Goal: Information Seeking & Learning: Learn about a topic

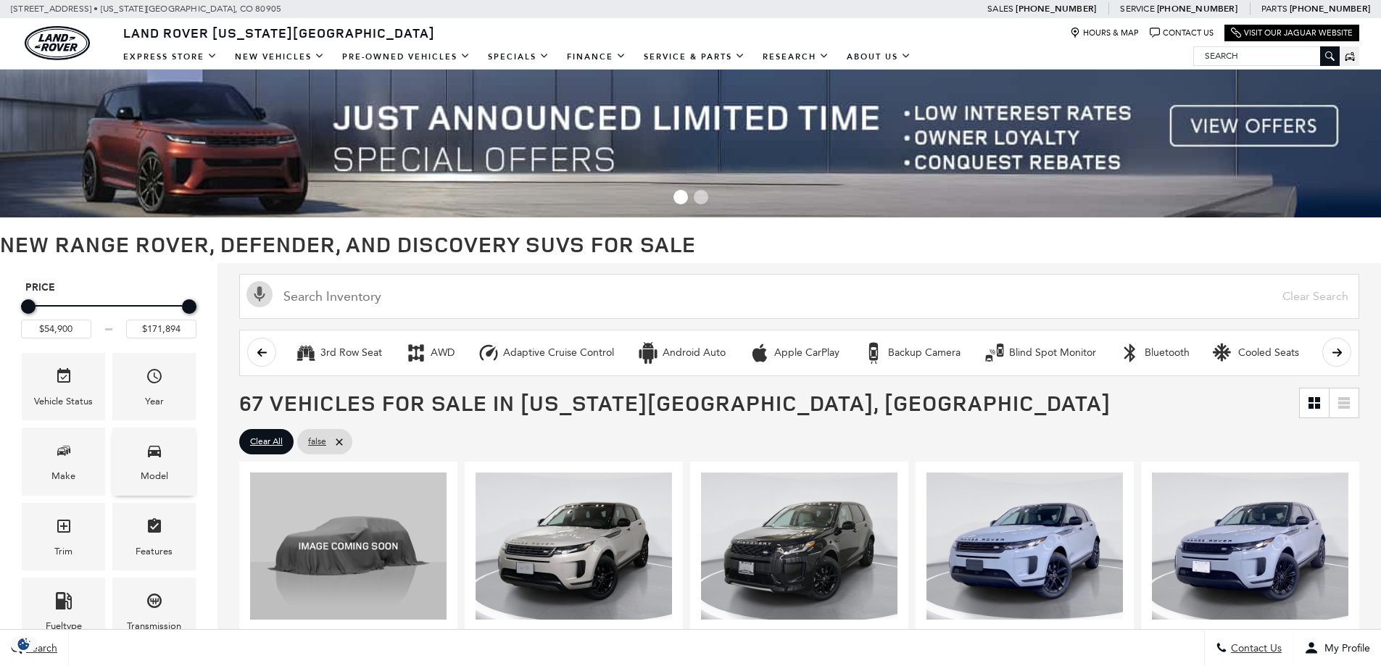
click at [158, 468] on span "Model" at bounding box center [154, 454] width 17 height 30
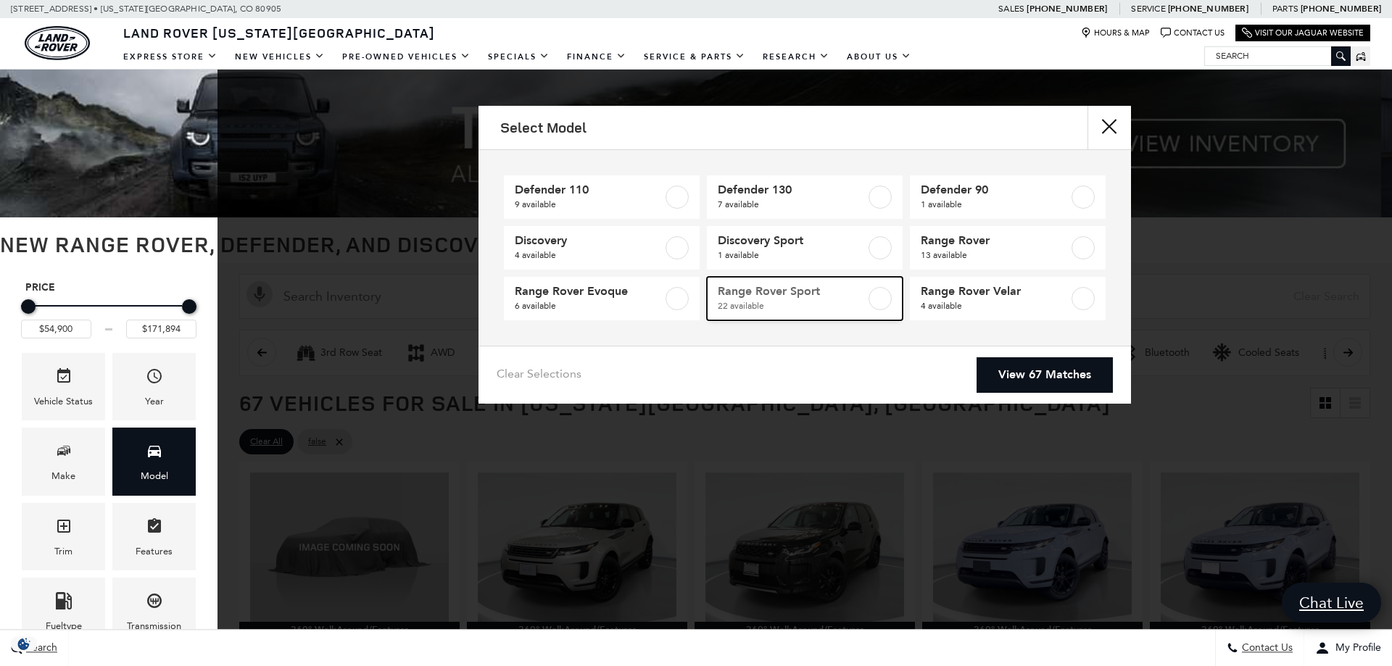
click at [888, 300] on label at bounding box center [880, 298] width 23 height 23
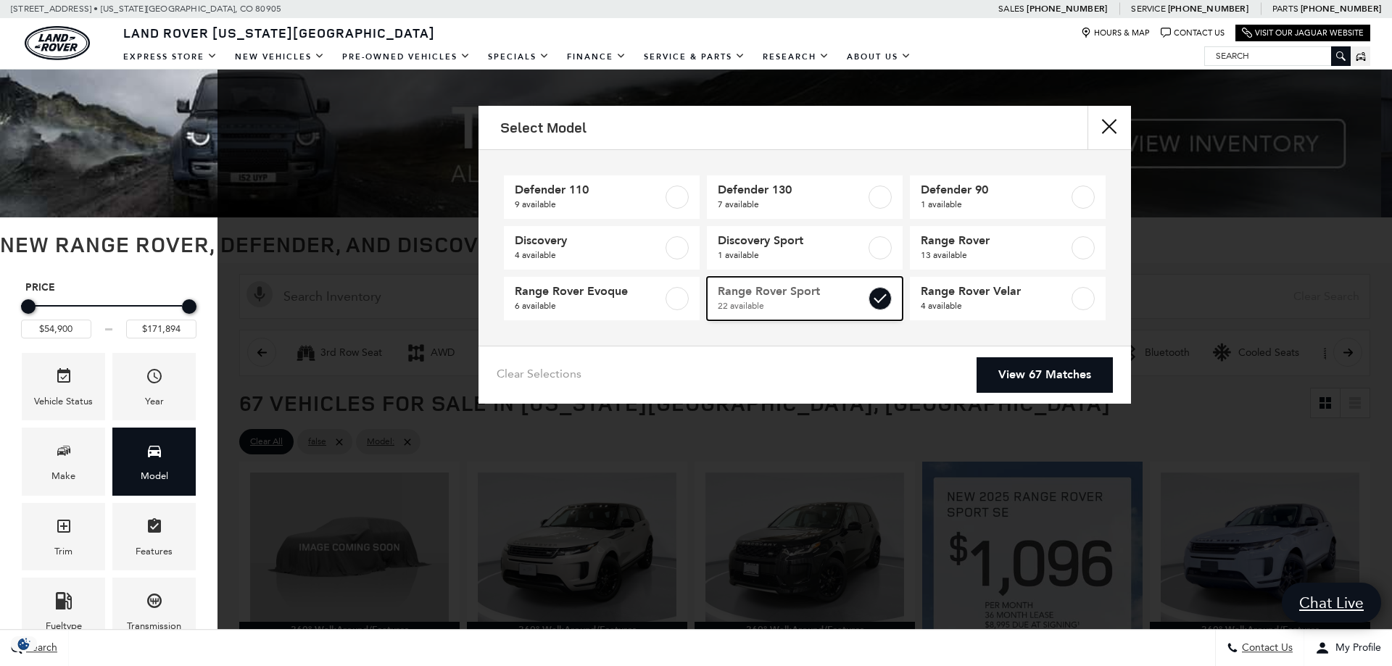
type input "$88,764"
type input "$127,179"
checkbox input "true"
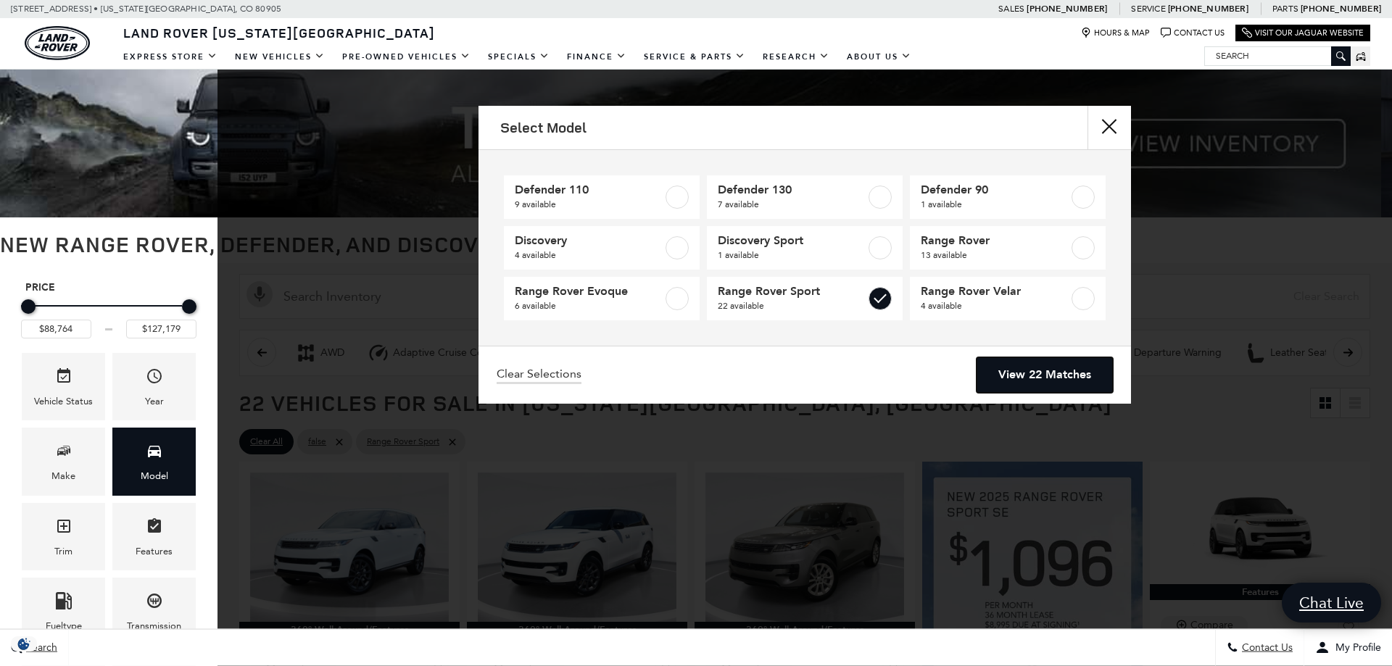
click at [1030, 373] on link "View 22 Matches" at bounding box center [1045, 375] width 136 height 36
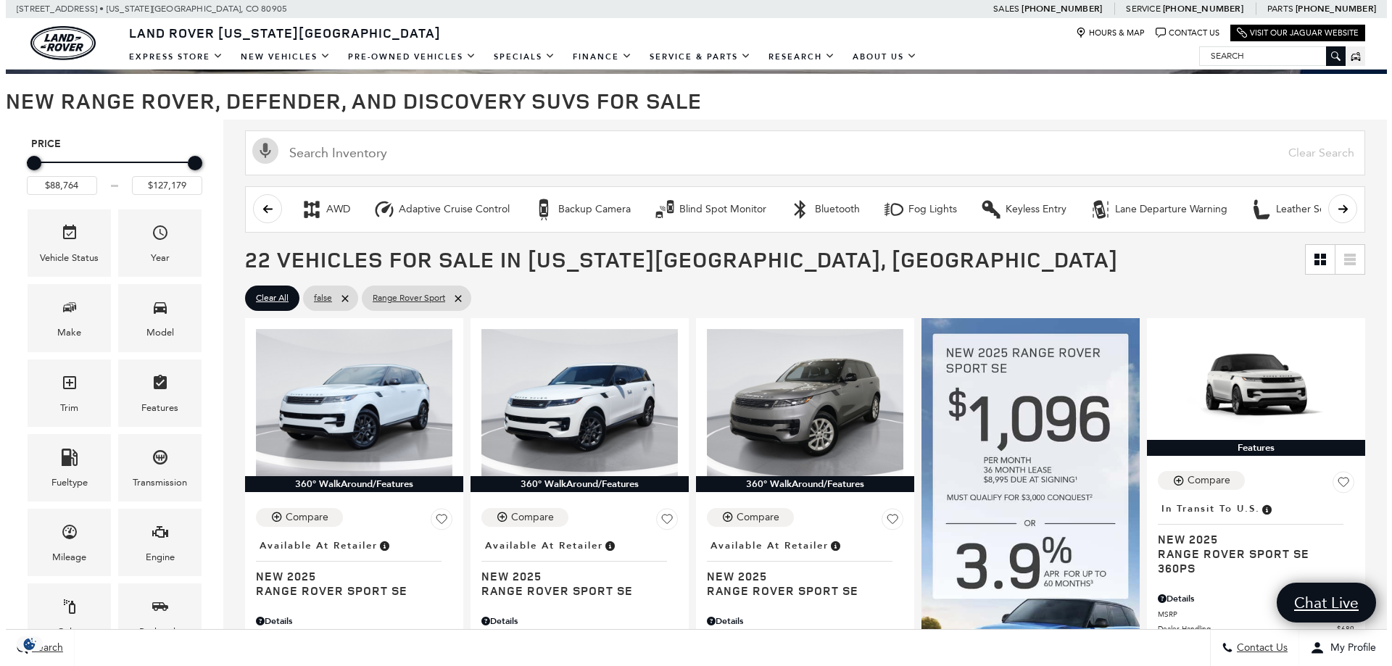
scroll to position [290, 0]
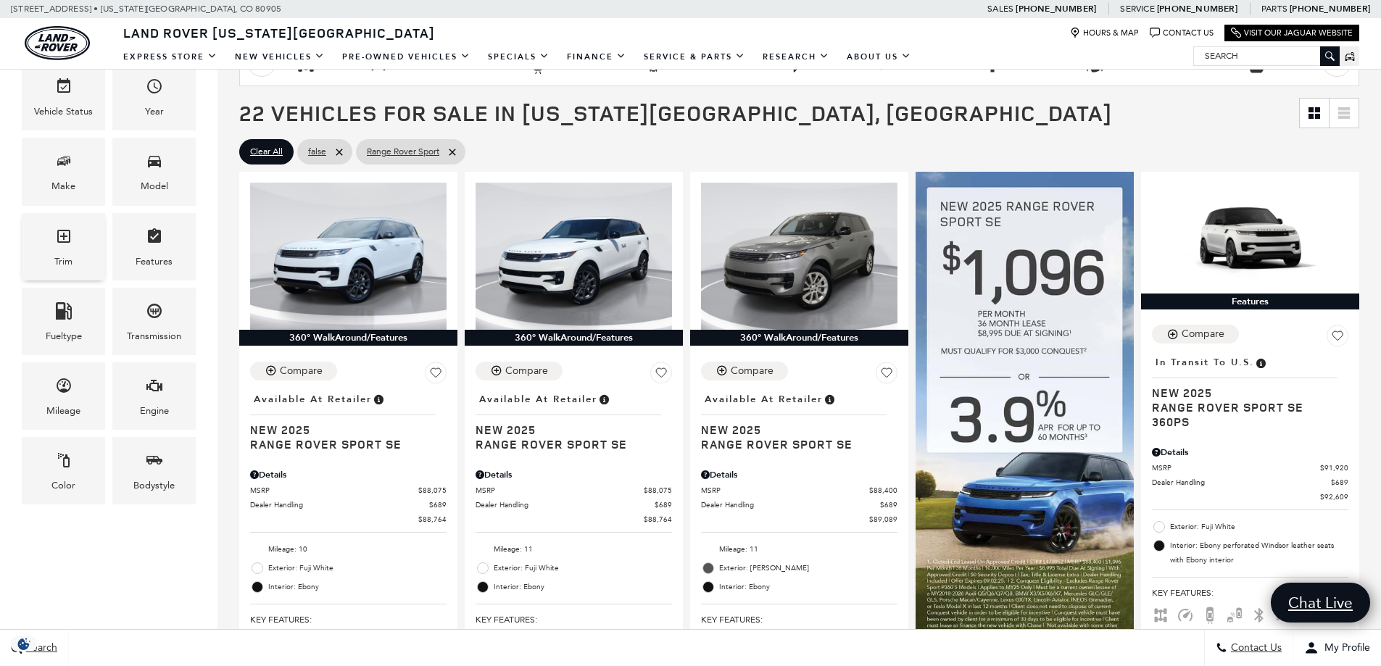
click at [54, 243] on div "Trim" at bounding box center [63, 246] width 83 height 67
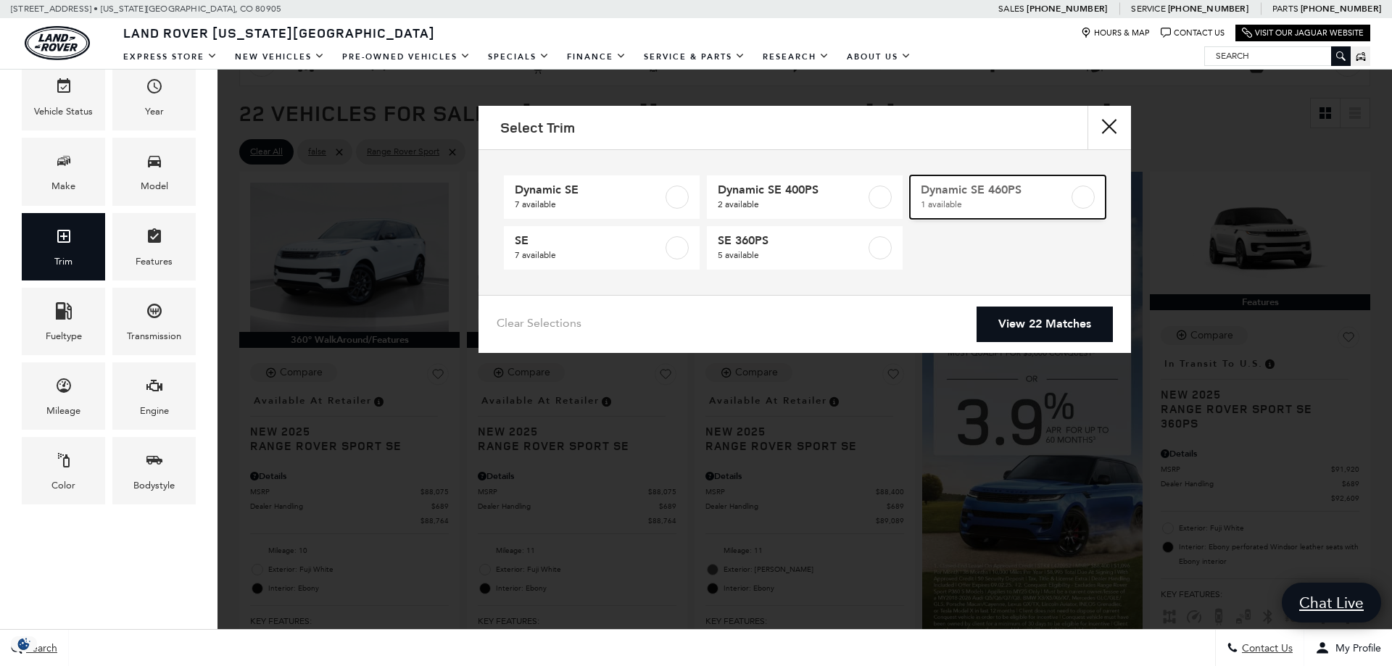
click at [1090, 201] on label at bounding box center [1083, 197] width 23 height 23
type input "$103,254"
checkbox input "true"
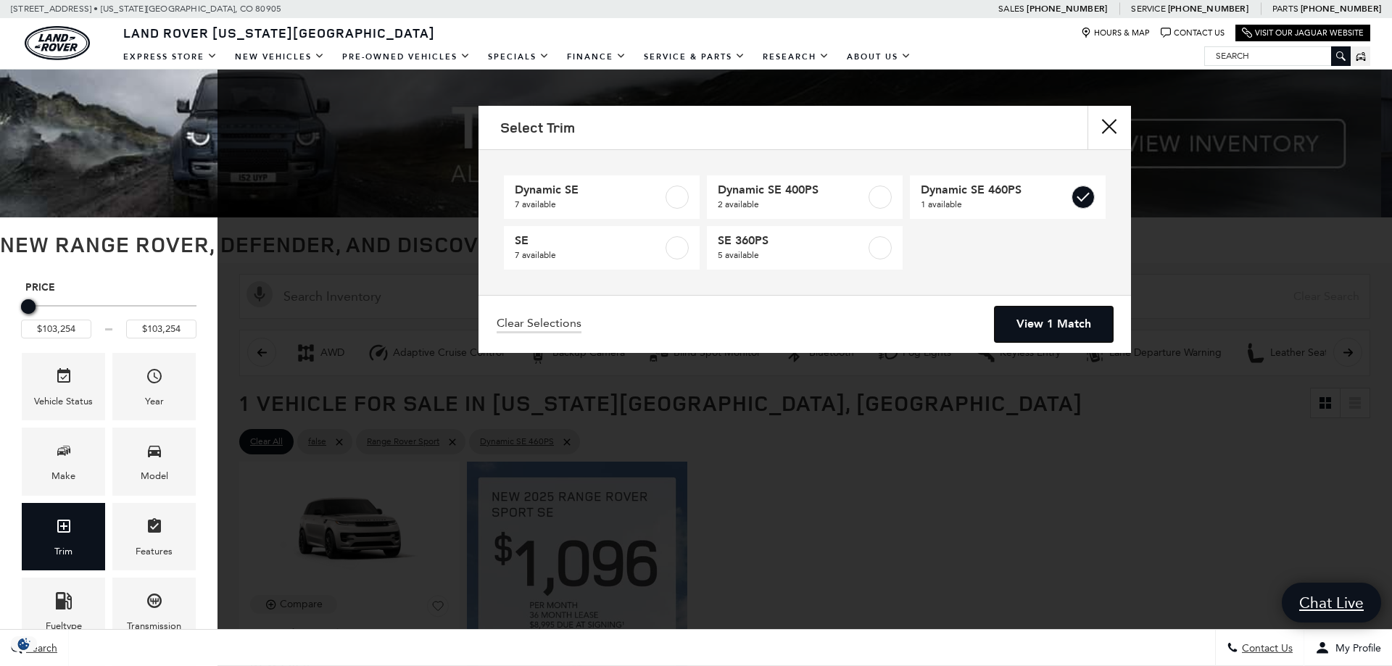
click at [1058, 321] on link "View 1 Match" at bounding box center [1054, 325] width 118 height 36
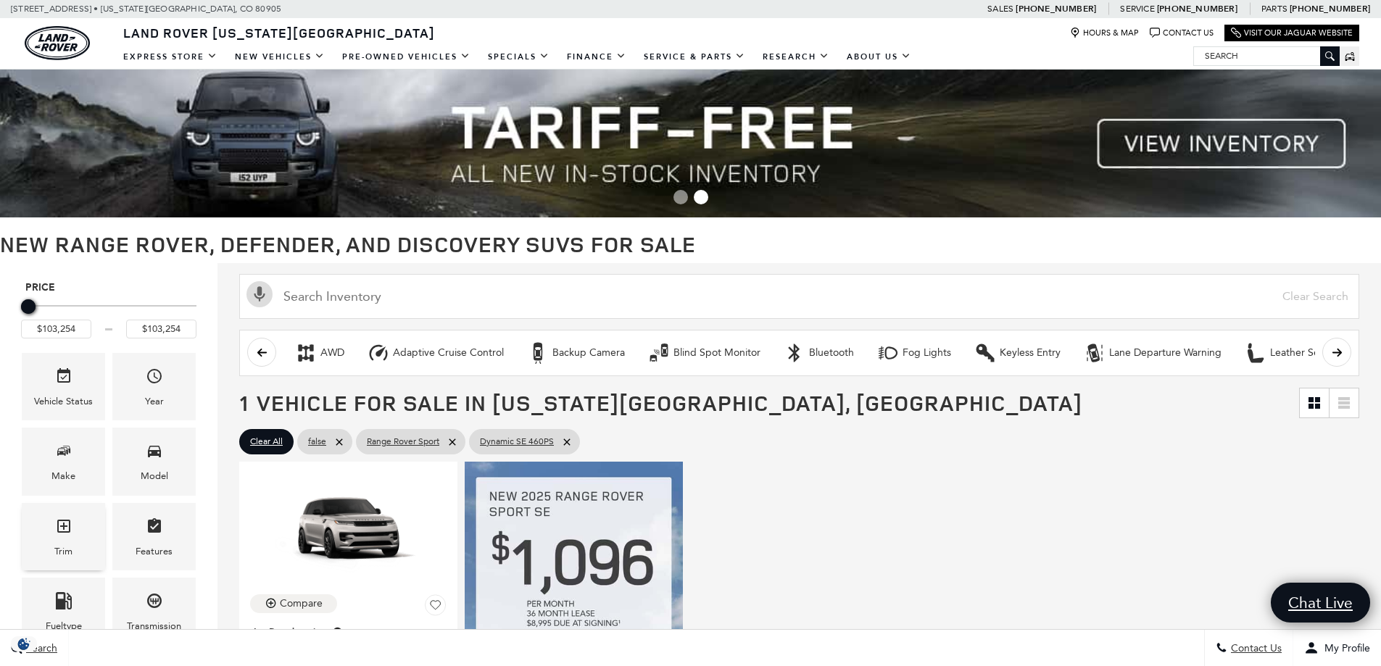
click at [70, 533] on icon "Trim" at bounding box center [63, 526] width 17 height 17
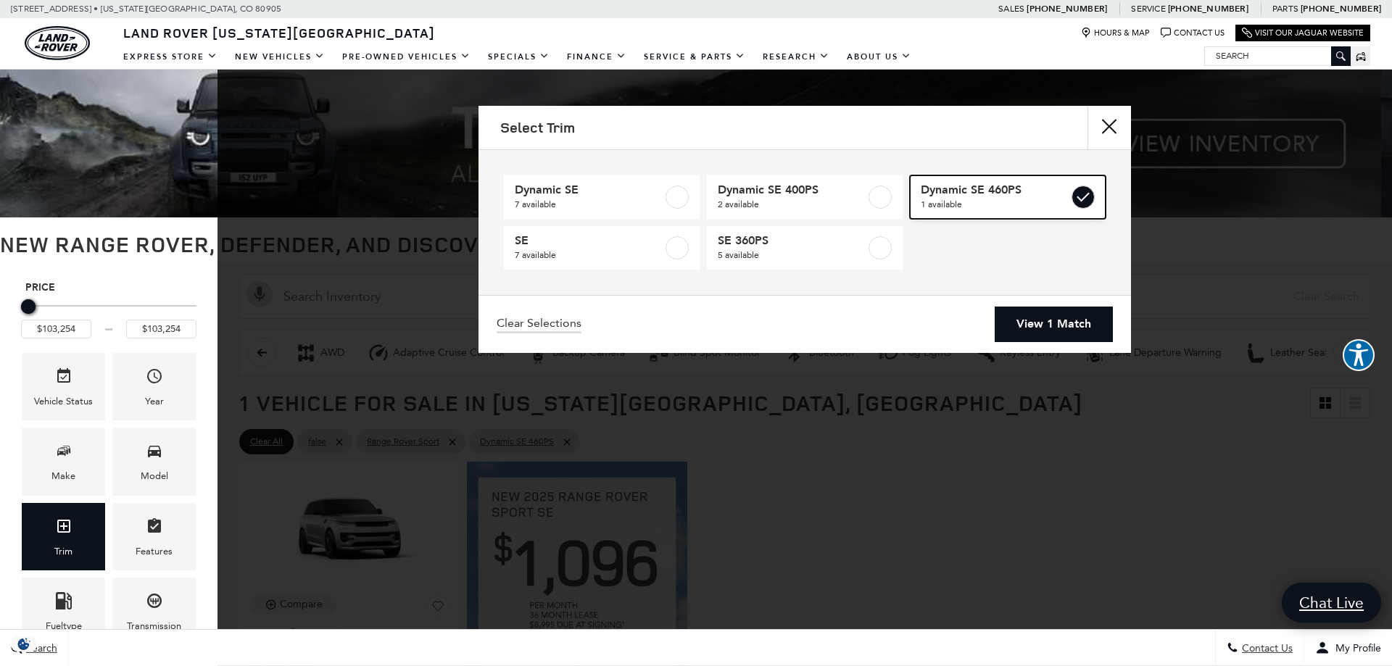
click at [1088, 197] on label at bounding box center [1083, 197] width 23 height 23
type input "$88,764"
type input "$127,179"
checkbox input "false"
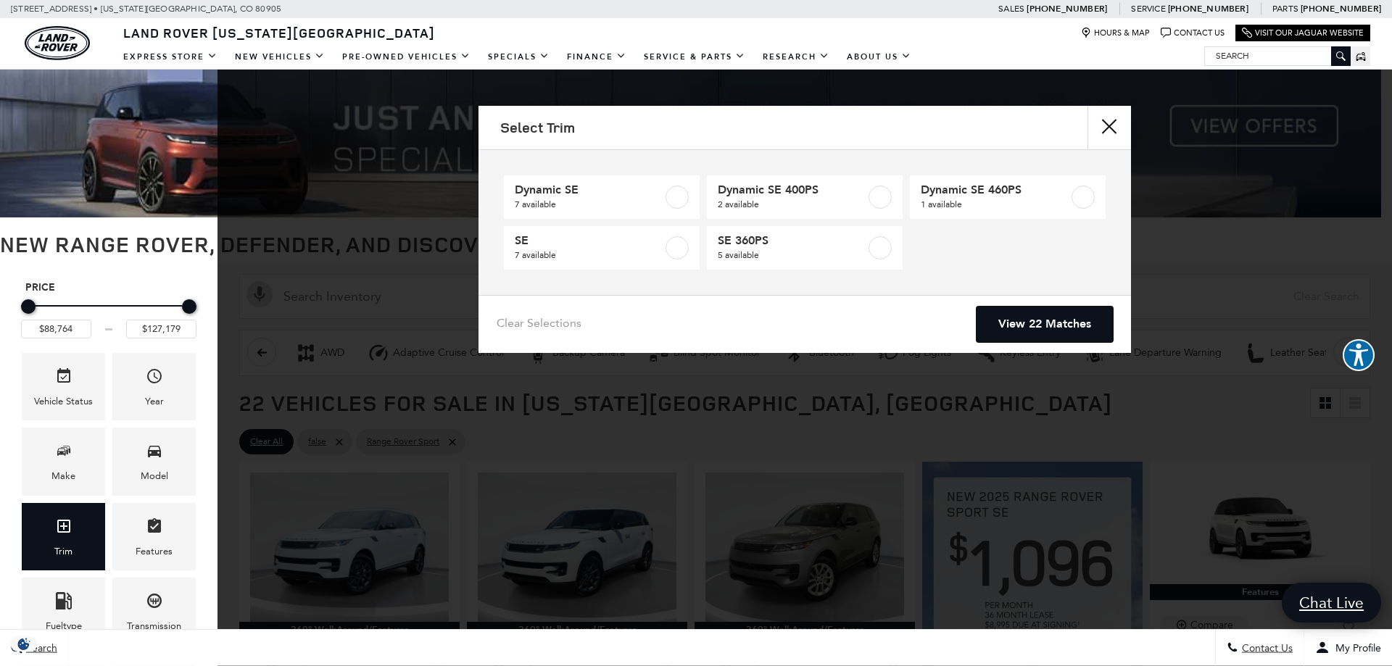
click at [1049, 328] on link "View 22 Matches" at bounding box center [1045, 325] width 136 height 36
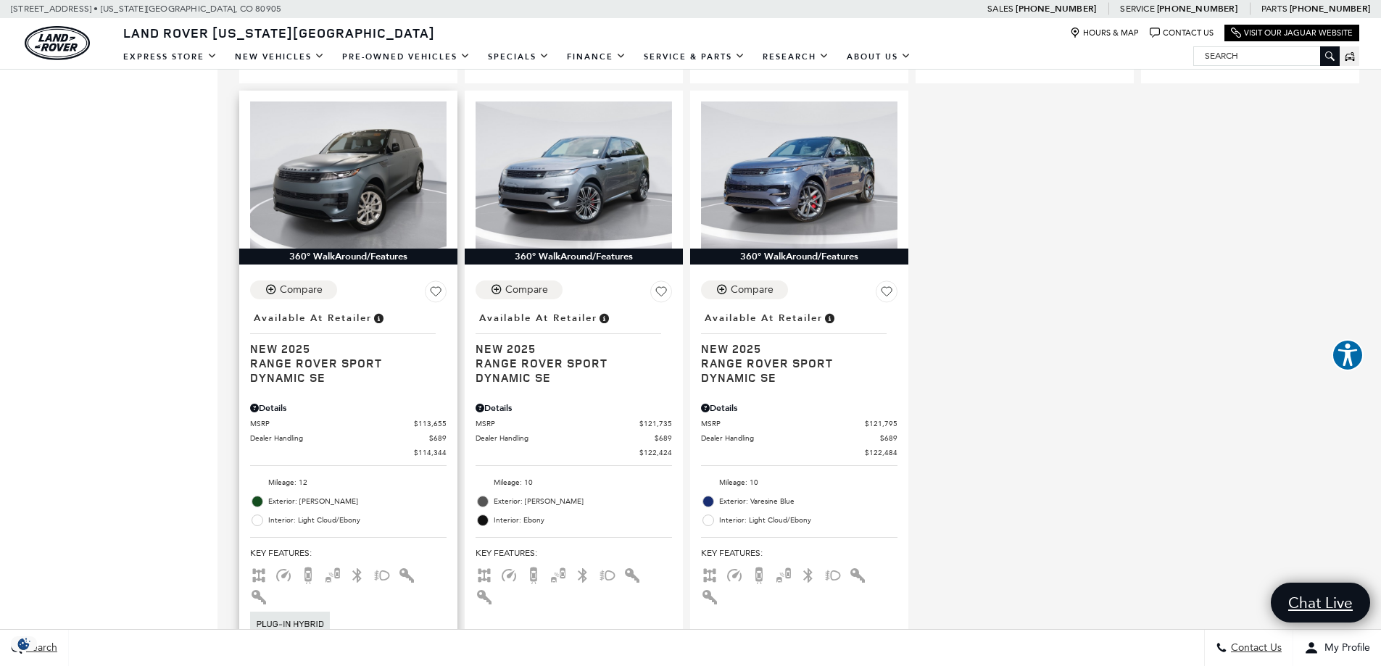
scroll to position [2766, 0]
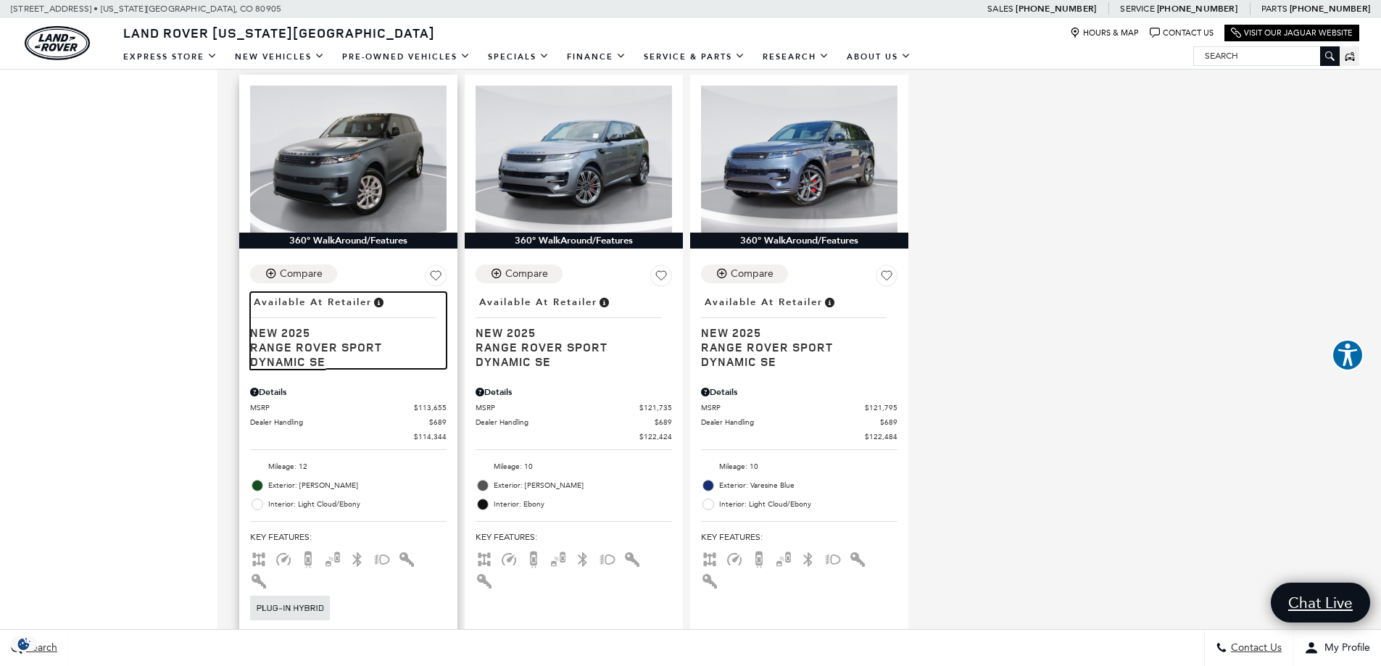
click at [358, 340] on span "Range Rover Sport Dynamic SE" at bounding box center [343, 354] width 186 height 29
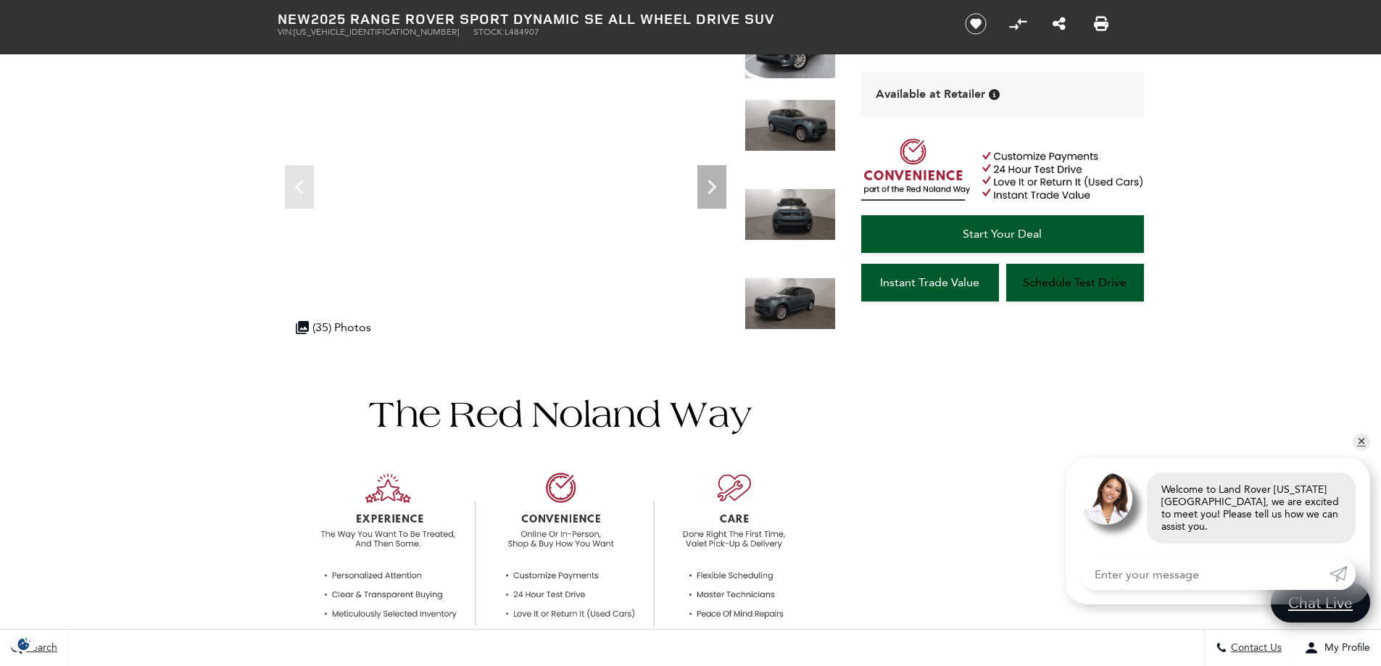
scroll to position [218, 0]
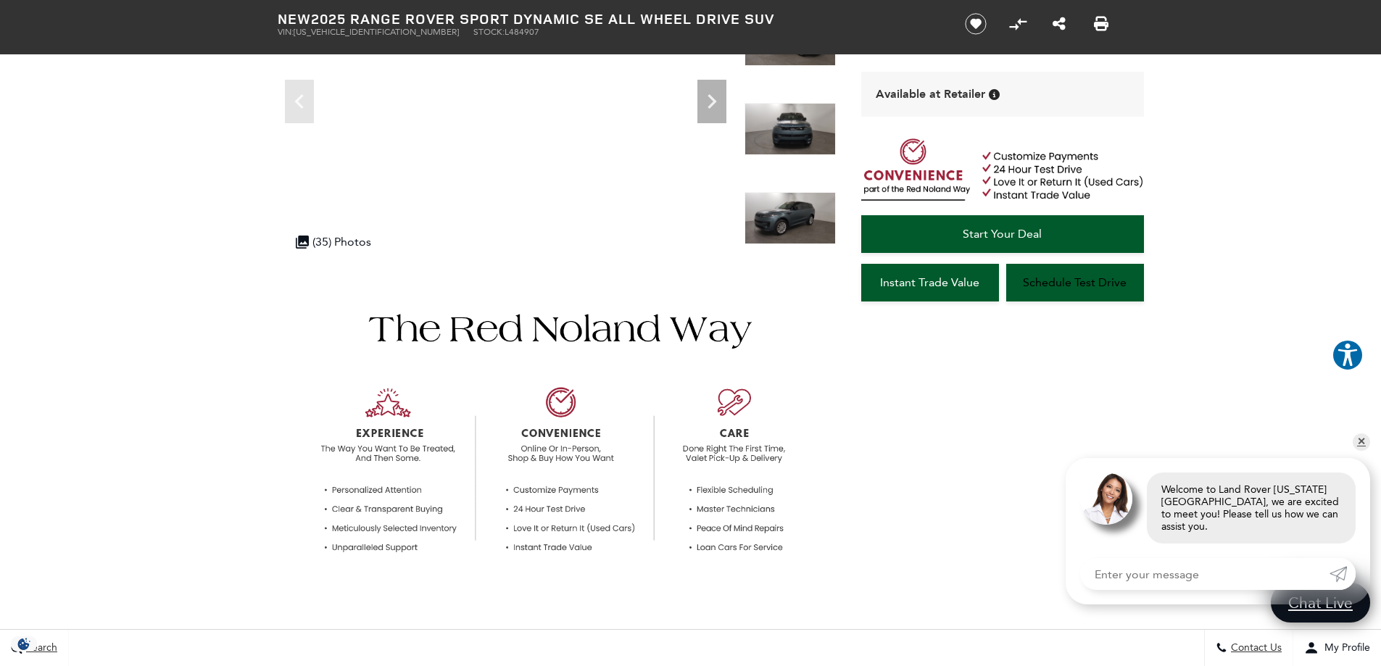
drag, startPoint x: 802, startPoint y: 406, endPoint x: 793, endPoint y: 428, distance: 23.4
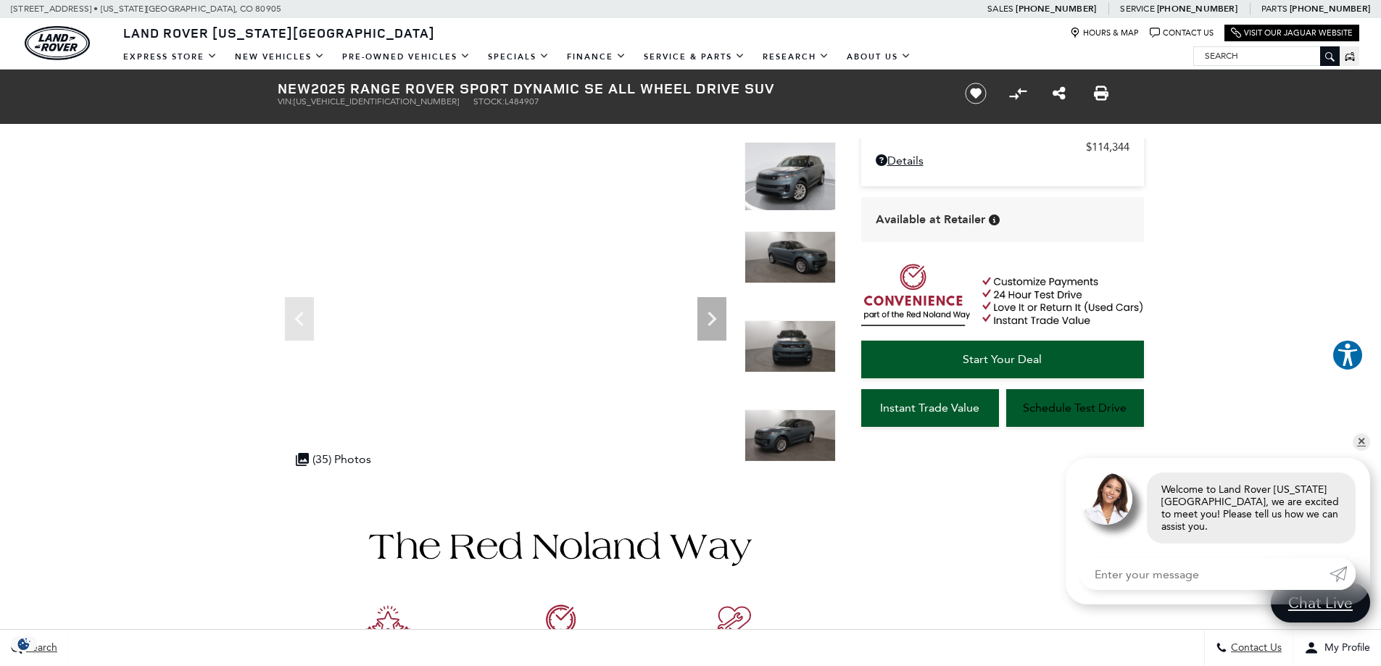
scroll to position [0, 0]
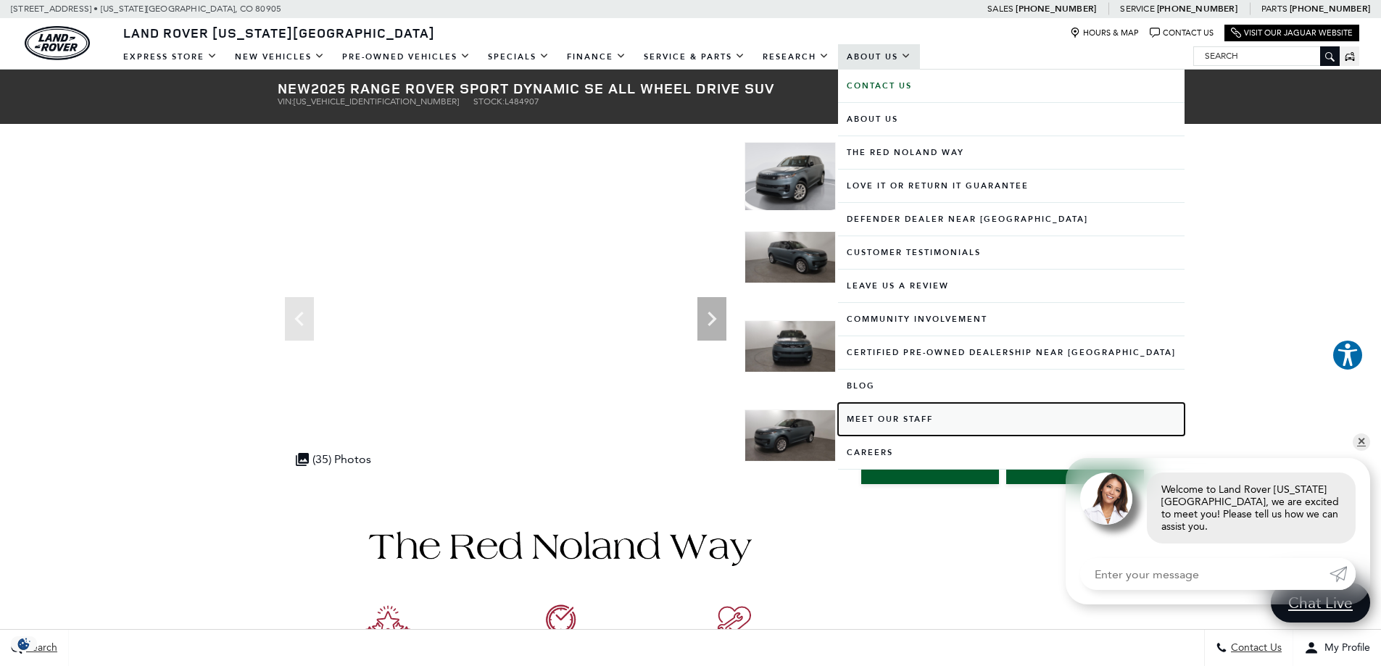
click at [886, 408] on link "Meet Our Staff" at bounding box center [1011, 419] width 347 height 33
